Goal: Go to known website: Access a specific website the user already knows

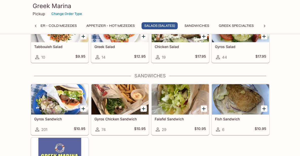
scroll to position [308, 0]
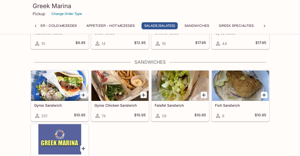
drag, startPoint x: 28, startPoint y: 27, endPoint x: 20, endPoint y: 32, distance: 9.8
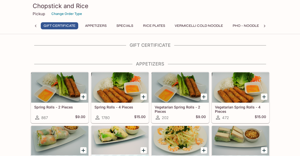
drag, startPoint x: 77, startPoint y: 44, endPoint x: 82, endPoint y: 45, distance: 4.5
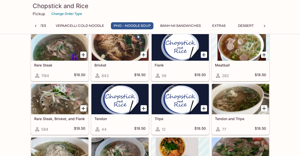
scroll to position [602, 0]
